Goal: Go to known website: Access a specific website the user already knows

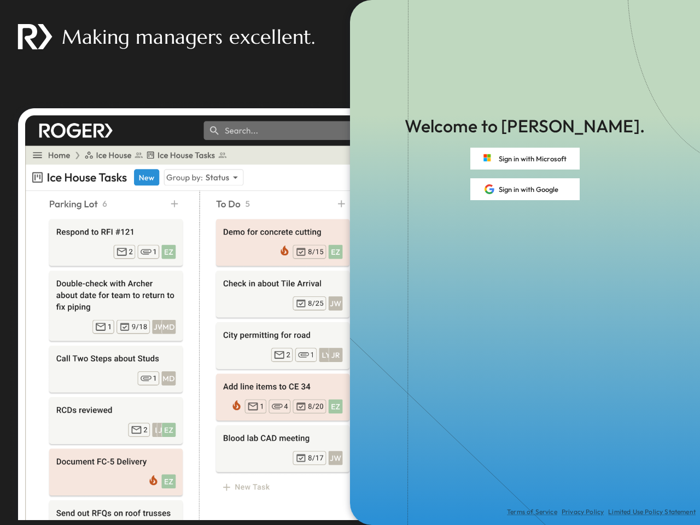
click at [350, 262] on div "Terms of Service Privacy Policy Limited Use Policy Statement" at bounding box center [525, 362] width 350 height 325
click at [525, 159] on button "Sign in with Microsoft" at bounding box center [524, 159] width 109 height 22
click at [525, 189] on button "Sign in with Google" at bounding box center [524, 189] width 109 height 22
